Goal: Subscribe to service/newsletter

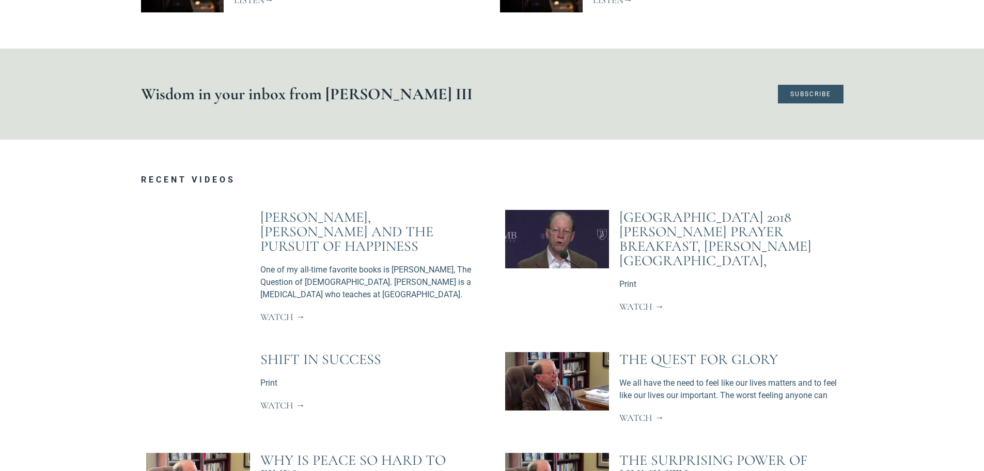
scroll to position [1291, 0]
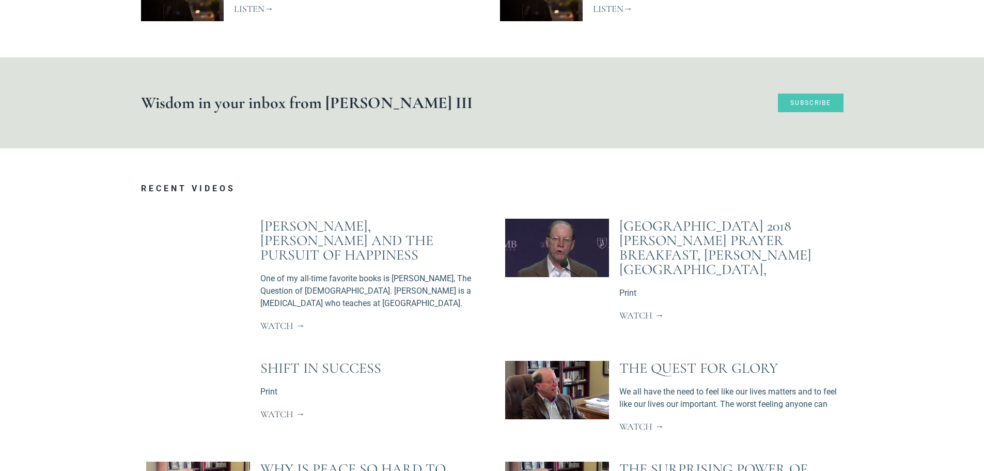
click at [801, 100] on span "Subscribe" at bounding box center [810, 103] width 41 height 6
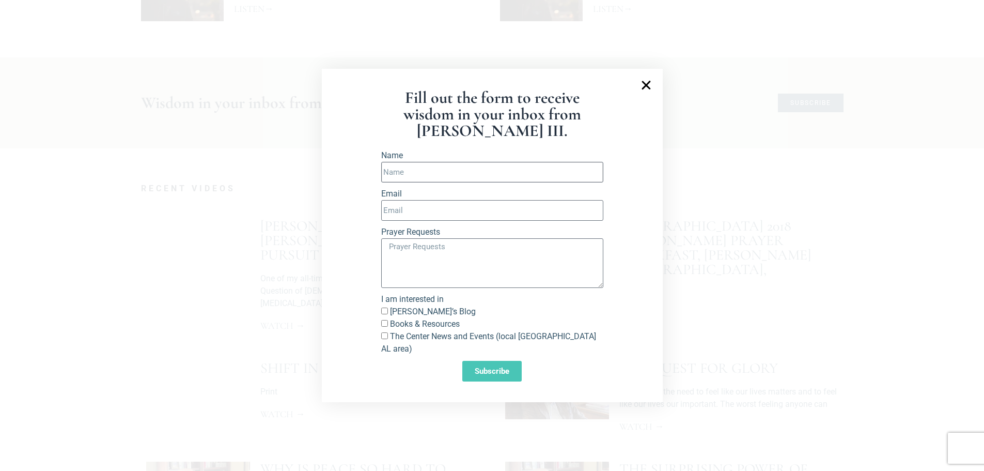
click at [427, 182] on input "Name" at bounding box center [492, 172] width 222 height 21
click at [401, 177] on input "Name" at bounding box center [492, 172] width 222 height 21
type input "[PERSON_NAME]"
type input "[EMAIL_ADDRESS][DOMAIN_NAME]"
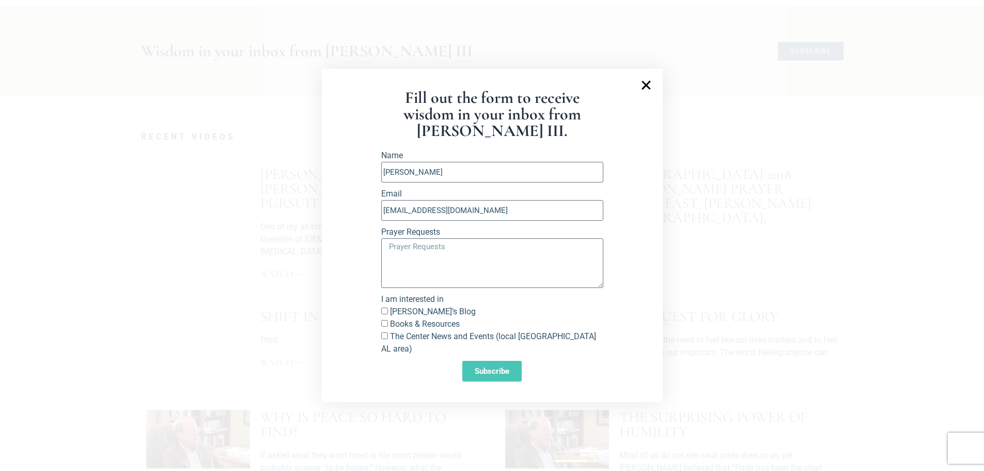
click at [385, 314] on input "[PERSON_NAME]’s Blog" at bounding box center [384, 310] width 7 height 7
checkbox input "true"
click at [383, 339] on input "The Center News and Events (local [GEOGRAPHIC_DATA] AL area)" at bounding box center [384, 335] width 7 height 7
checkbox input "true"
click at [483, 367] on span "Subscribe" at bounding box center [492, 371] width 35 height 8
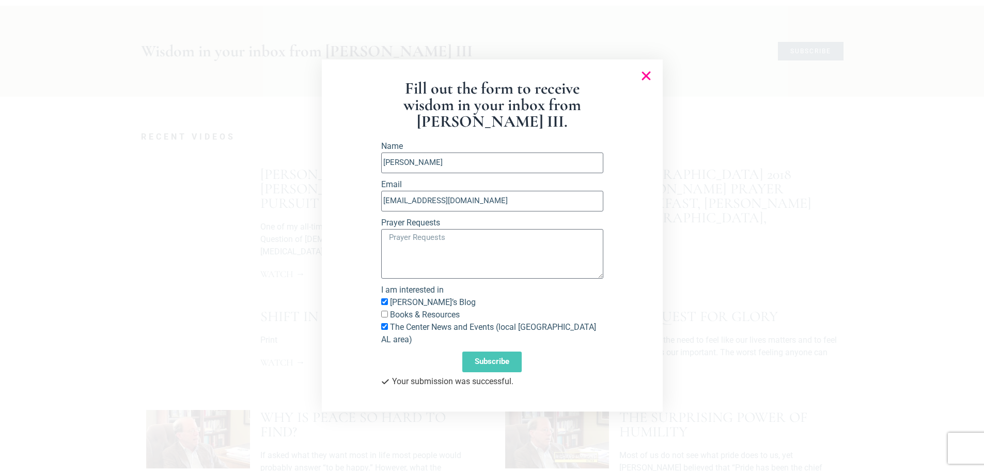
click at [643, 80] on icon "Close" at bounding box center [646, 76] width 12 height 12
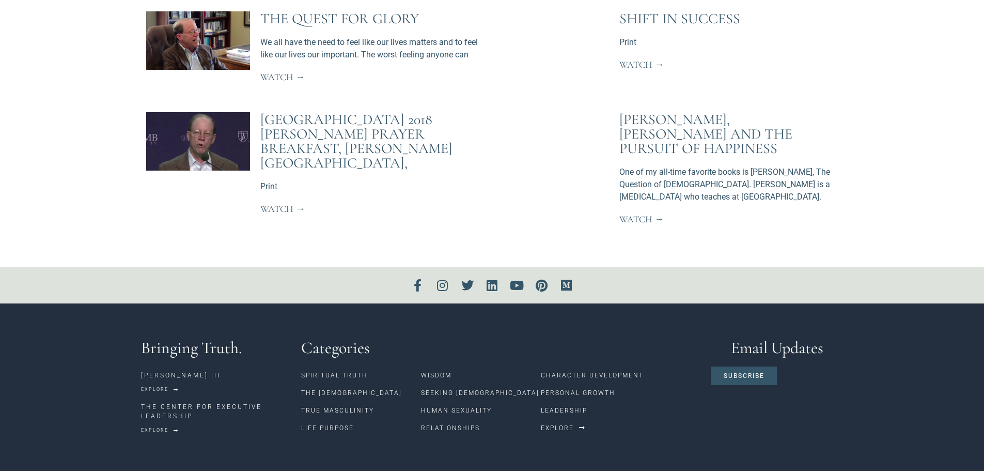
scroll to position [2315, 0]
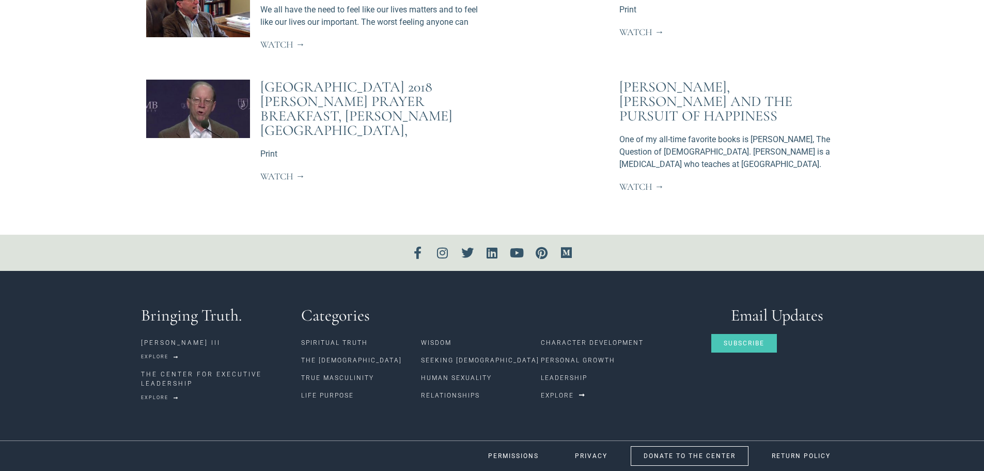
click at [741, 341] on span "Subscribe" at bounding box center [744, 343] width 41 height 6
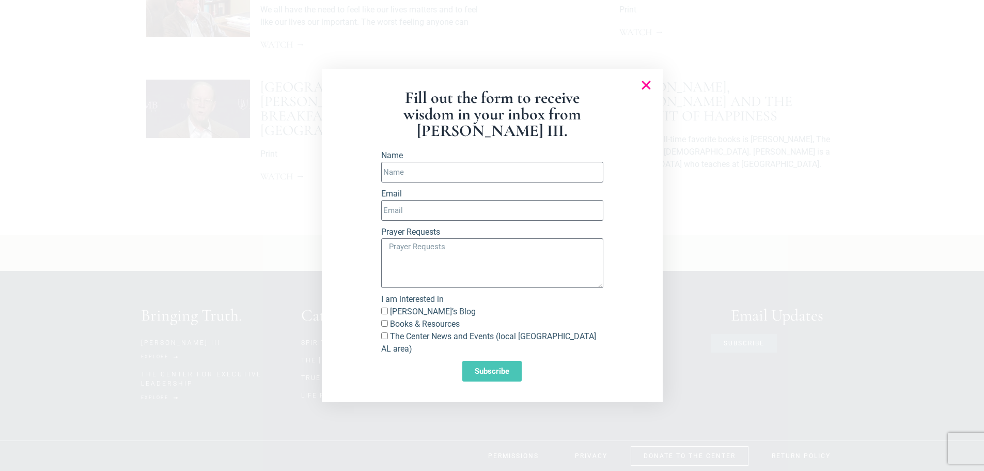
click at [644, 90] on icon "Close" at bounding box center [646, 85] width 12 height 12
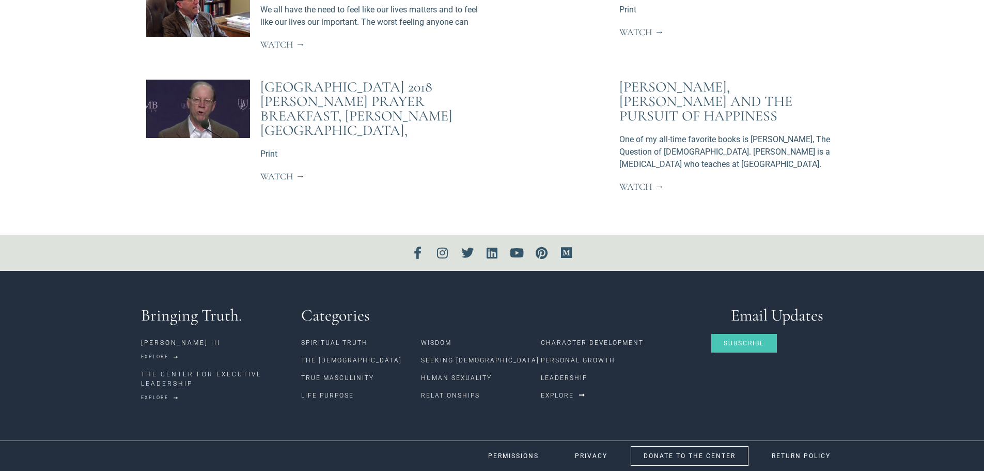
click at [739, 348] on link "Subscribe" at bounding box center [744, 343] width 66 height 19
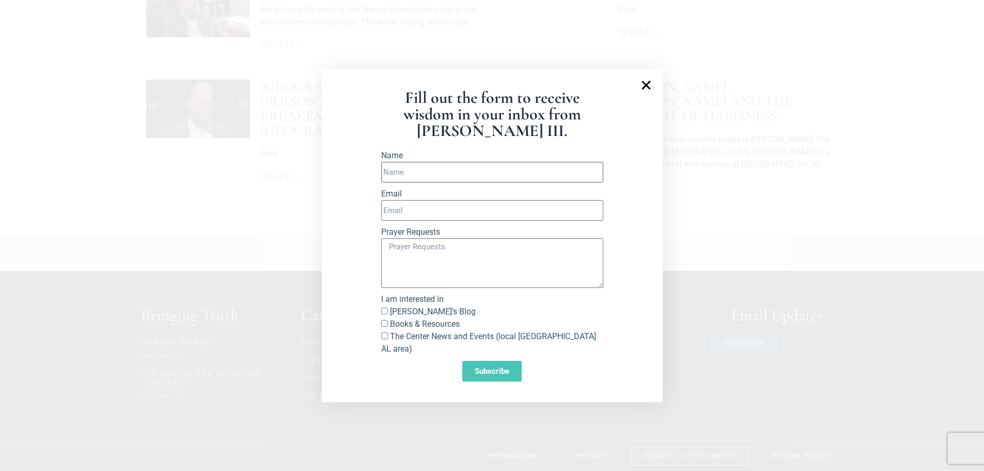
click at [407, 176] on input "Name" at bounding box center [492, 172] width 222 height 21
click at [404, 179] on input "Name" at bounding box center [492, 172] width 222 height 21
type input "[PERSON_NAME]"
type input "[EMAIL_ADDRESS][DOMAIN_NAME]"
drag, startPoint x: 470, startPoint y: 216, endPoint x: 370, endPoint y: 217, distance: 100.2
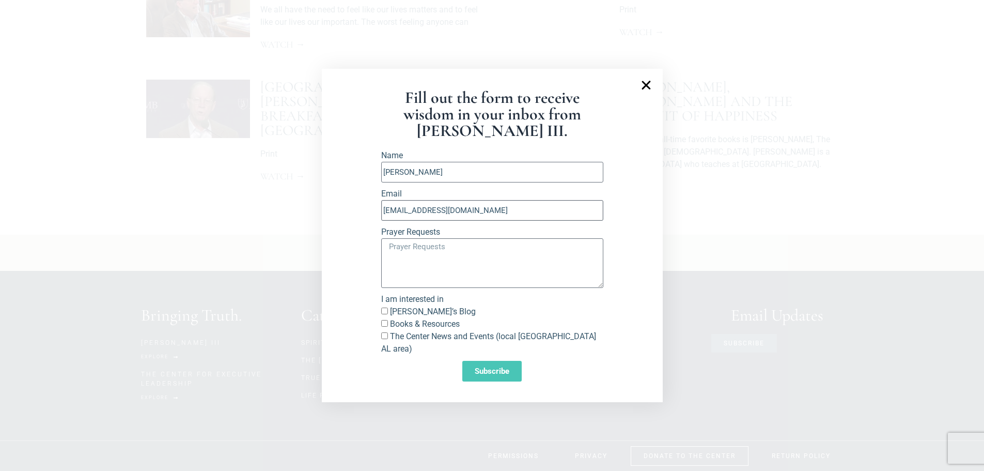
click at [370, 217] on section "Fill out the form to receive wisdom in your inbox from [PERSON_NAME] III. Name …" at bounding box center [492, 235] width 341 height 333
type input "[EMAIL_ADDRESS][DOMAIN_NAME]"
click at [385, 314] on input "[PERSON_NAME]’s Blog" at bounding box center [384, 310] width 7 height 7
checkbox input "true"
click at [384, 326] on input "Books & Resources" at bounding box center [384, 323] width 7 height 7
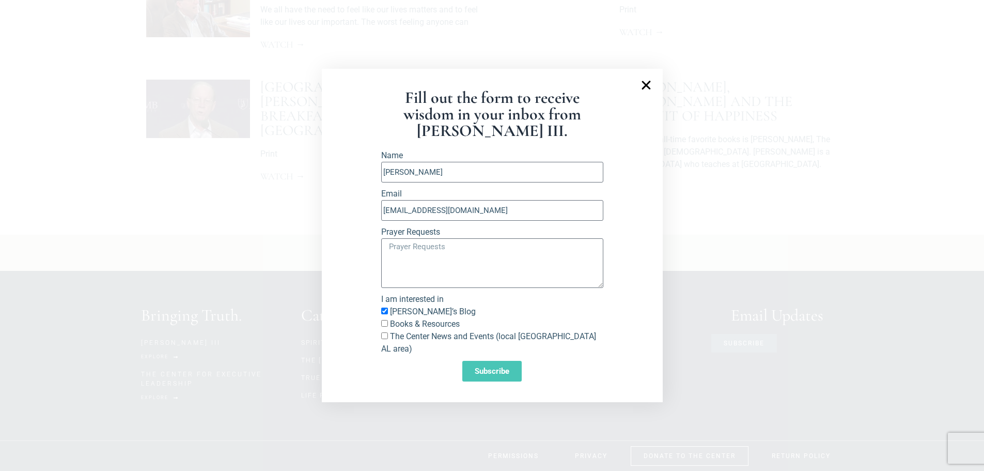
checkbox input "true"
click at [384, 339] on input "The Center News and Events (local [GEOGRAPHIC_DATA] AL area)" at bounding box center [384, 335] width 7 height 7
checkbox input "true"
click at [478, 367] on span "Subscribe" at bounding box center [492, 371] width 35 height 8
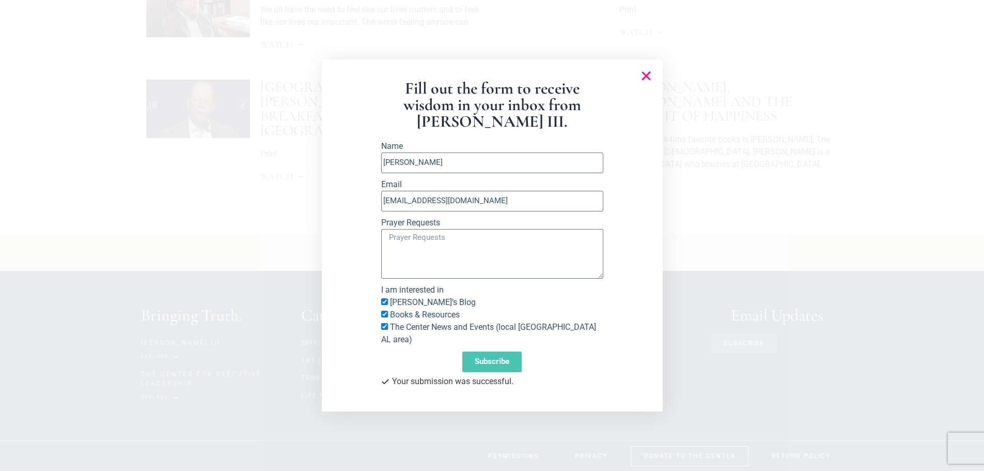
click at [648, 82] on icon "Close" at bounding box center [646, 76] width 12 height 12
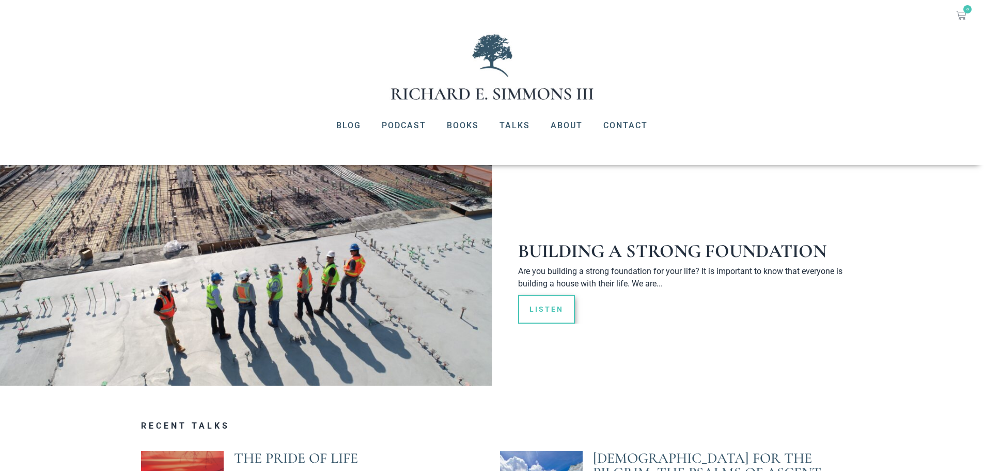
scroll to position [0, 0]
